Goal: Entertainment & Leisure: Consume media (video, audio)

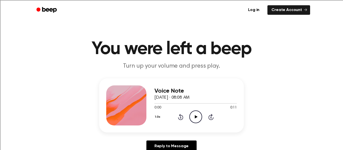
click at [193, 117] on icon "Play Audio" at bounding box center [195, 117] width 13 height 13
click at [195, 116] on icon at bounding box center [196, 117] width 3 height 3
click at [194, 116] on icon "Play Audio" at bounding box center [195, 117] width 13 height 13
click at [198, 116] on icon "Play Audio" at bounding box center [195, 117] width 13 height 13
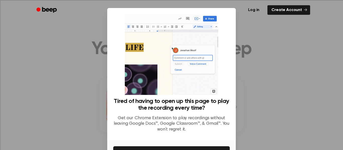
click at [253, 45] on div at bounding box center [171, 75] width 343 height 150
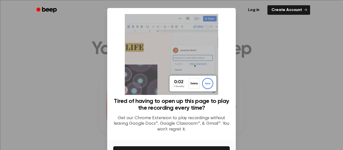
click at [61, 46] on div at bounding box center [171, 75] width 343 height 150
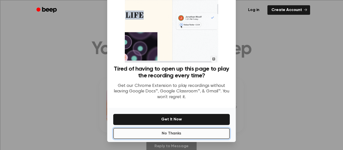
click at [166, 133] on button "No Thanks" at bounding box center [171, 133] width 117 height 11
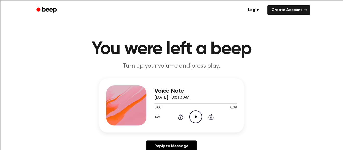
click at [193, 120] on icon "Play Audio" at bounding box center [195, 117] width 13 height 13
click at [198, 115] on icon "Play Audio" at bounding box center [195, 117] width 13 height 13
